Goal: Task Accomplishment & Management: Manage account settings

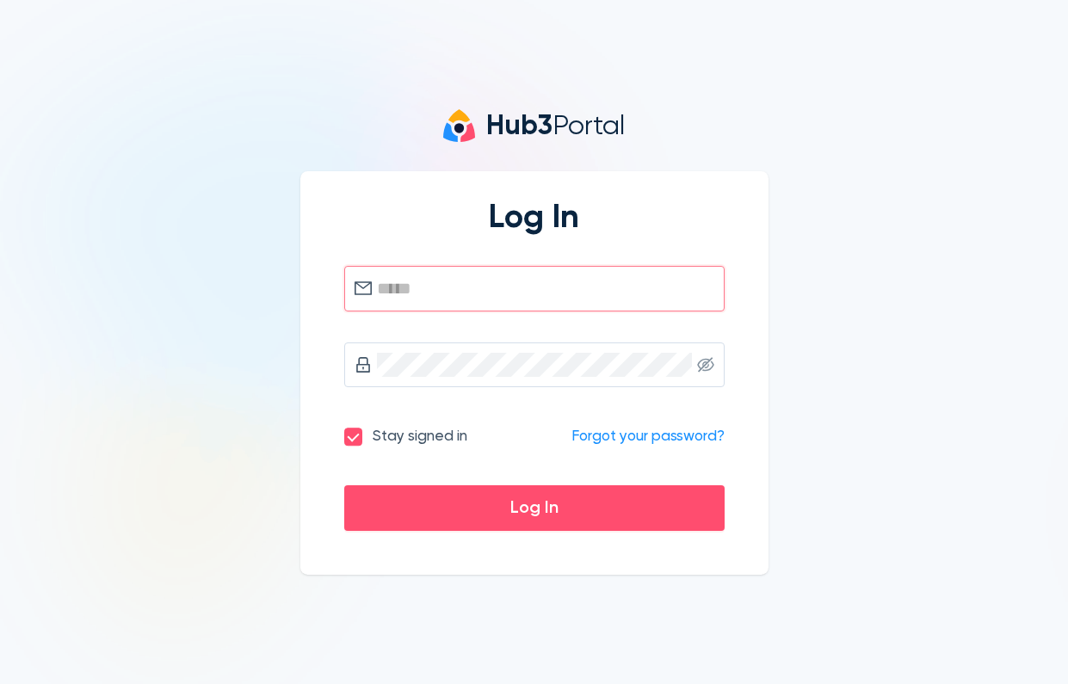
click at [428, 292] on input "text" at bounding box center [545, 288] width 337 height 24
type input "**********"
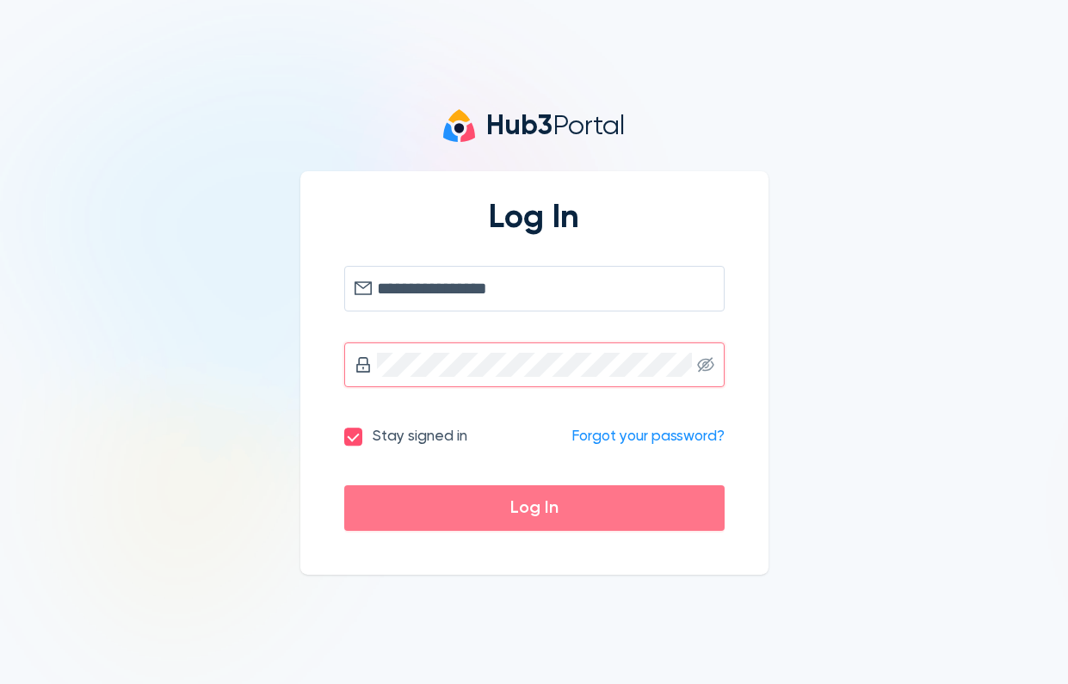
click at [503, 490] on button "Log In" at bounding box center [534, 508] width 380 height 46
